Goal: Information Seeking & Learning: Learn about a topic

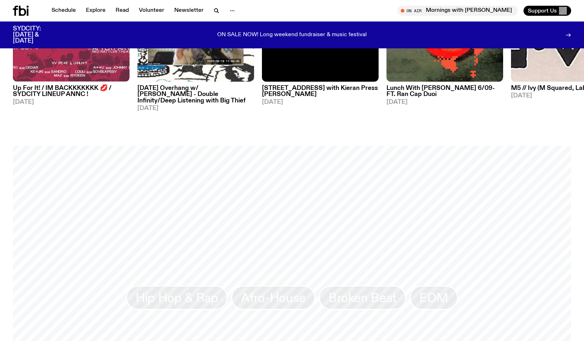
scroll to position [460, 0]
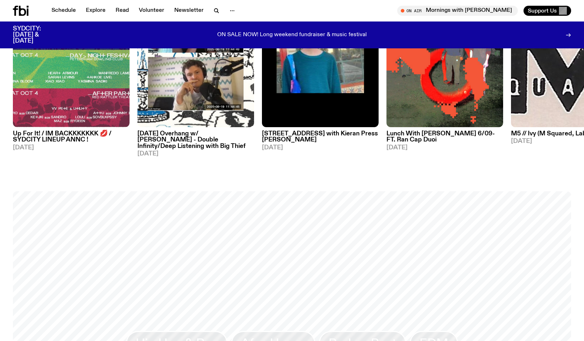
click at [303, 32] on p "ON SALE NOW! Long weekend fundraiser & music festival" at bounding box center [292, 35] width 150 height 6
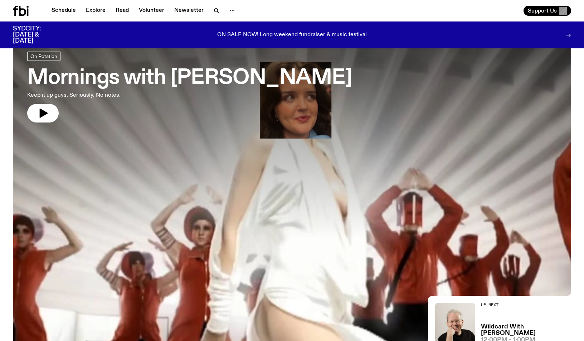
scroll to position [0, 0]
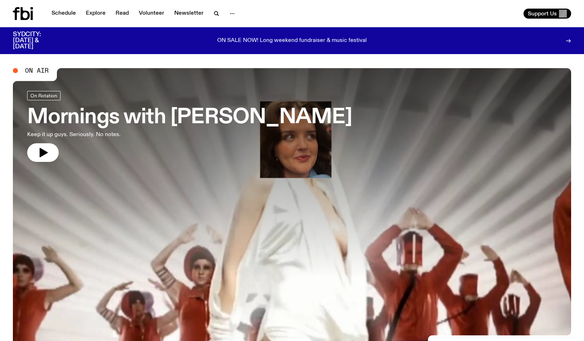
click at [19, 14] on icon at bounding box center [23, 13] width 20 height 13
click at [25, 16] on icon at bounding box center [23, 13] width 20 height 13
click at [67, 11] on link "Schedule" at bounding box center [63, 14] width 33 height 10
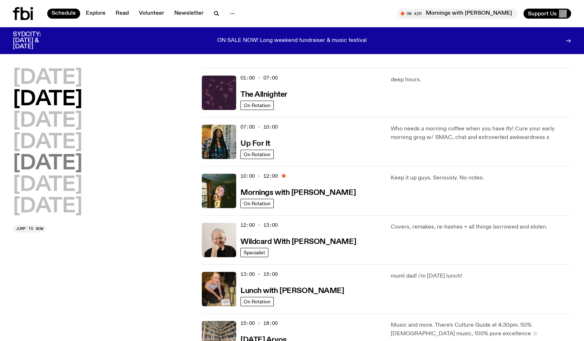
click at [59, 168] on h2 "[DATE]" at bounding box center [47, 163] width 69 height 20
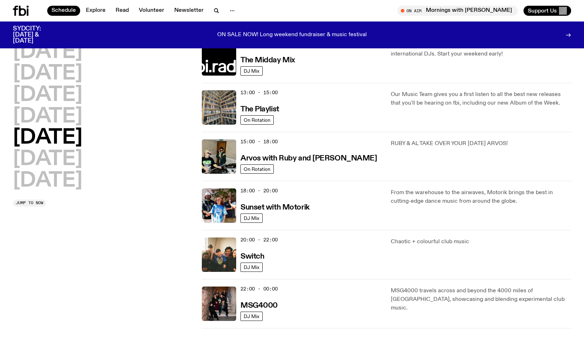
scroll to position [163, 0]
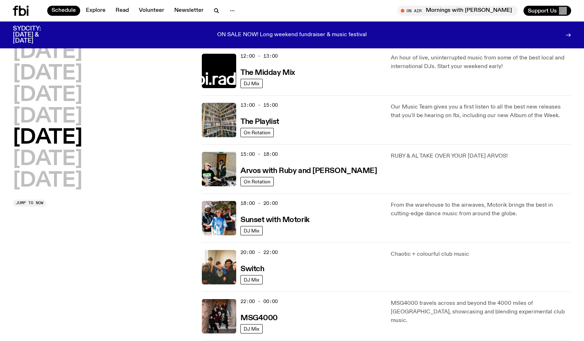
click at [159, 170] on div "[DATE] [DATE] [DATE] [DATE] [DATE] [DATE] [DATE]" at bounding box center [103, 116] width 180 height 148
